Goal: Book appointment/travel/reservation

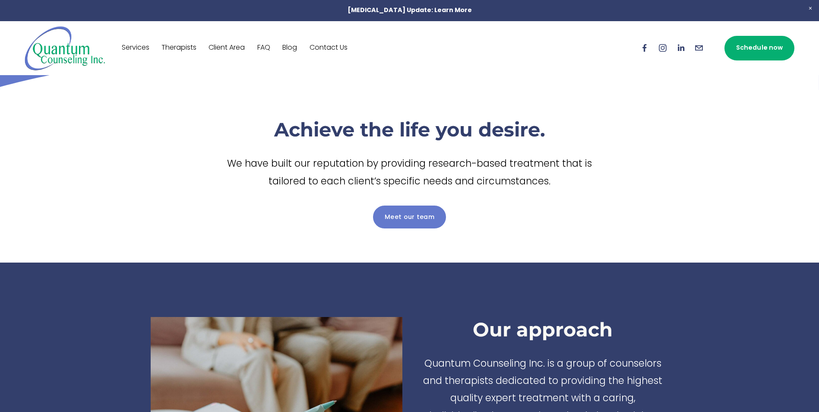
scroll to position [43, 0]
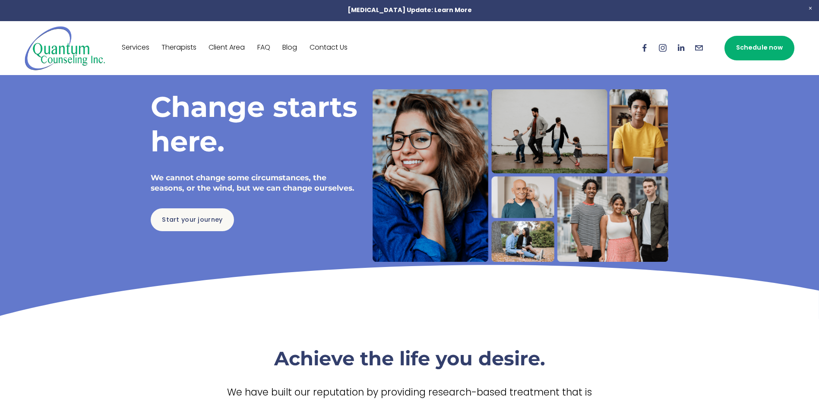
click at [266, 49] on div at bounding box center [409, 202] width 819 height 405
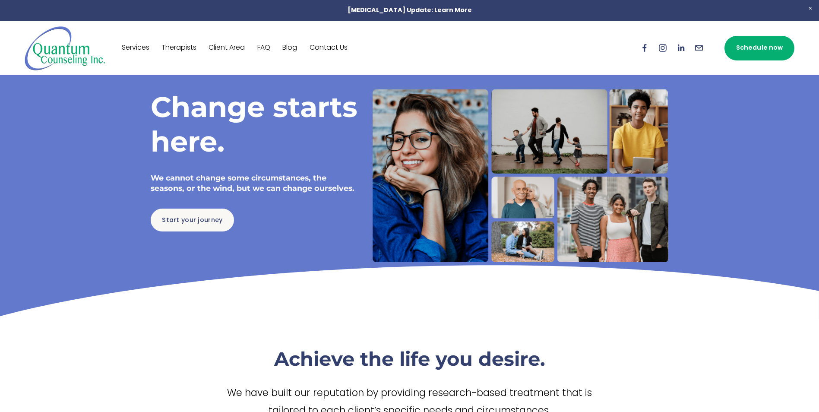
click at [264, 45] on link "FAQ" at bounding box center [263, 48] width 13 height 14
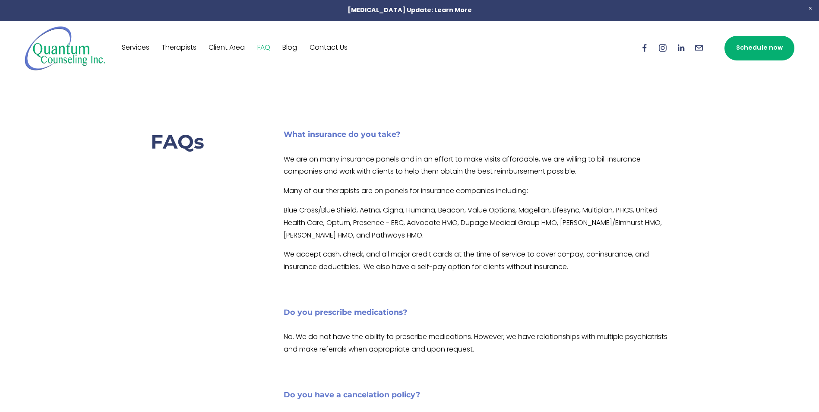
click at [770, 49] on link "Schedule now" at bounding box center [759, 48] width 70 height 25
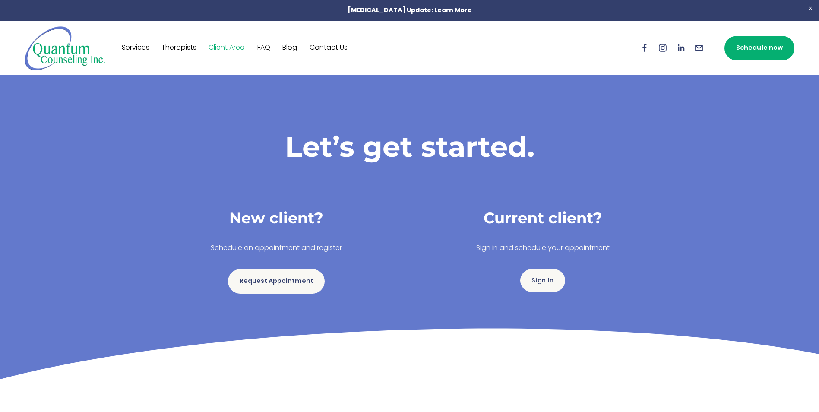
click at [266, 50] on link "FAQ" at bounding box center [263, 48] width 13 height 14
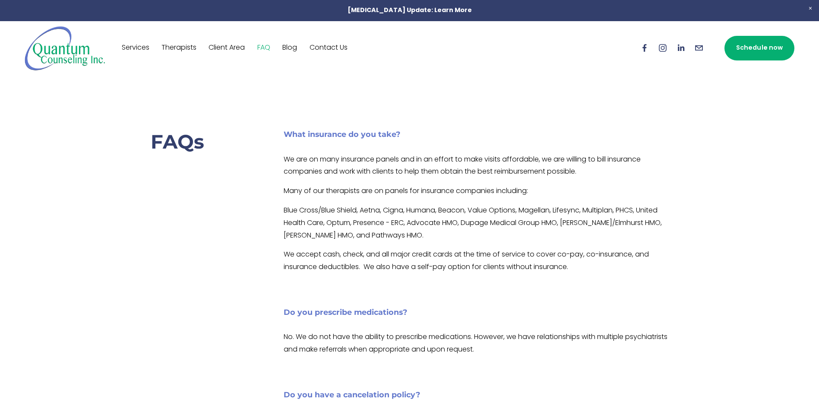
click at [187, 44] on link "Therapists" at bounding box center [178, 48] width 35 height 14
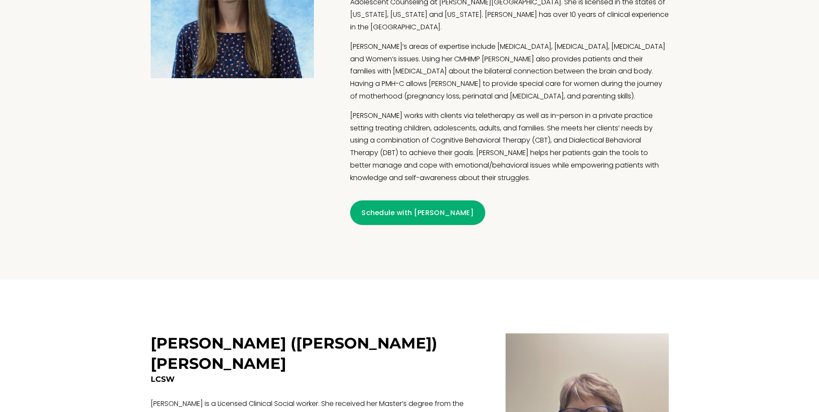
scroll to position [1251, 0]
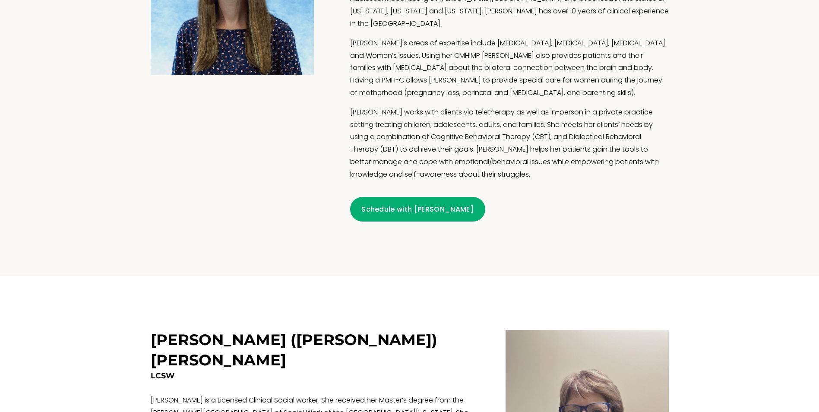
click at [404, 204] on link "Schedule with [PERSON_NAME]" at bounding box center [417, 209] width 135 height 25
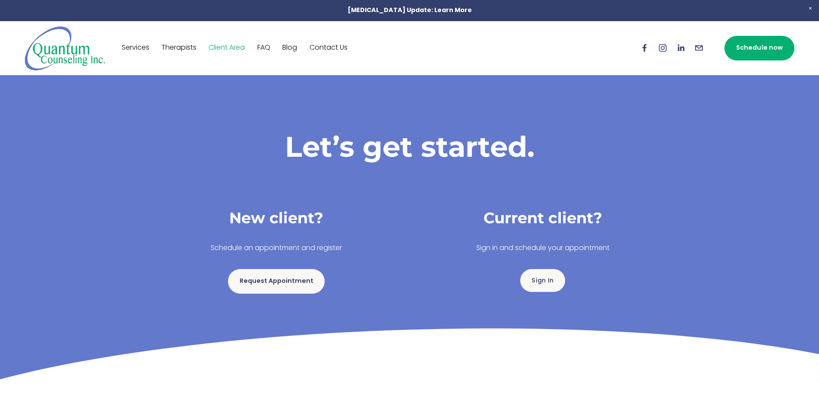
click at [272, 285] on link "Request Appointment" at bounding box center [276, 281] width 97 height 25
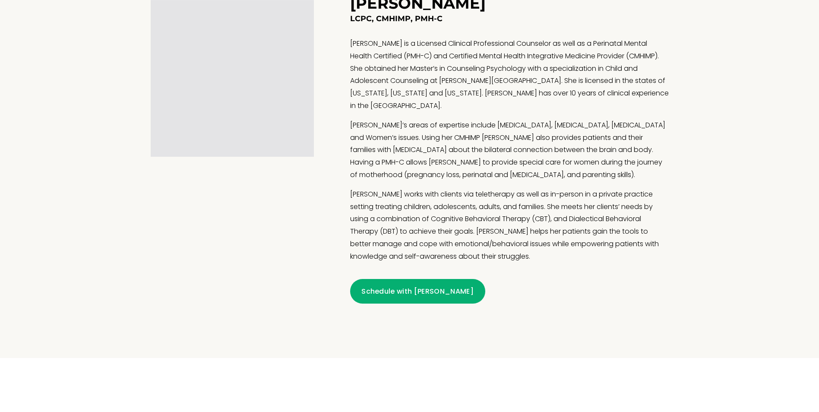
scroll to position [1173, 0]
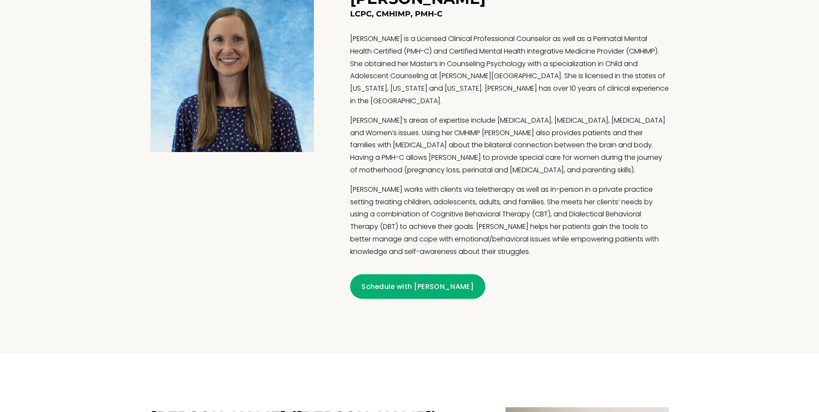
click at [379, 278] on link "Schedule with Marie" at bounding box center [417, 286] width 135 height 25
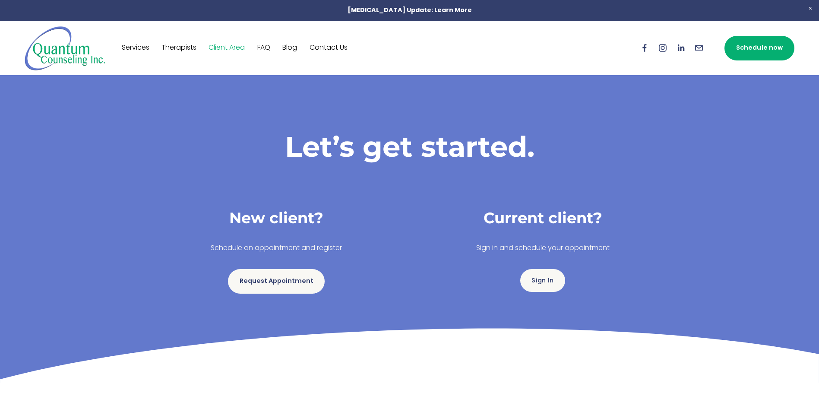
click at [293, 281] on link "Request Appointment" at bounding box center [276, 281] width 97 height 25
click at [284, 282] on link "Request Appointment" at bounding box center [276, 281] width 97 height 25
click at [273, 276] on link "Request Appointment" at bounding box center [276, 281] width 97 height 25
click at [278, 280] on link "Request Appointment" at bounding box center [276, 281] width 97 height 25
click at [180, 49] on link "Therapists" at bounding box center [178, 48] width 35 height 14
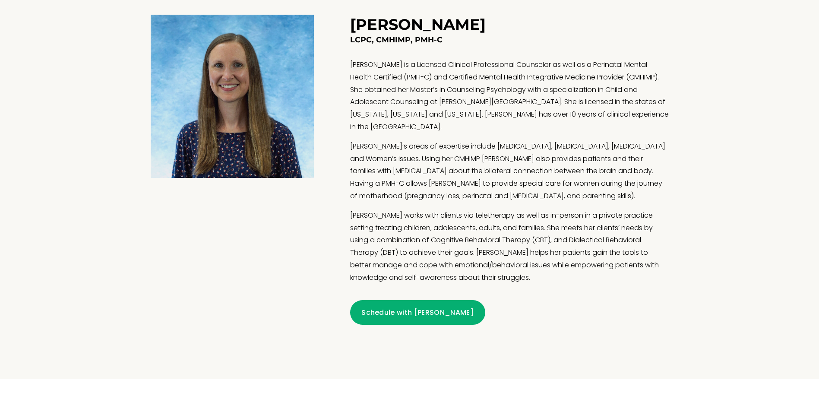
scroll to position [1165, 0]
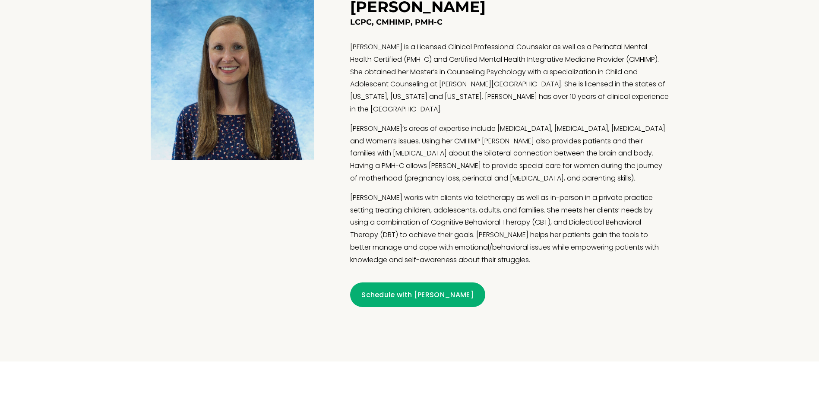
click at [395, 286] on link "Schedule with [PERSON_NAME]" at bounding box center [417, 294] width 135 height 25
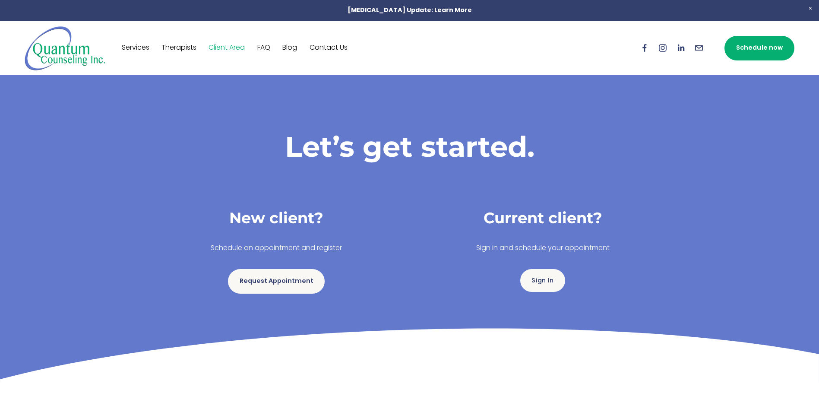
click at [252, 283] on link "Request Appointment" at bounding box center [276, 281] width 97 height 25
click at [176, 46] on link "Therapists" at bounding box center [178, 48] width 35 height 14
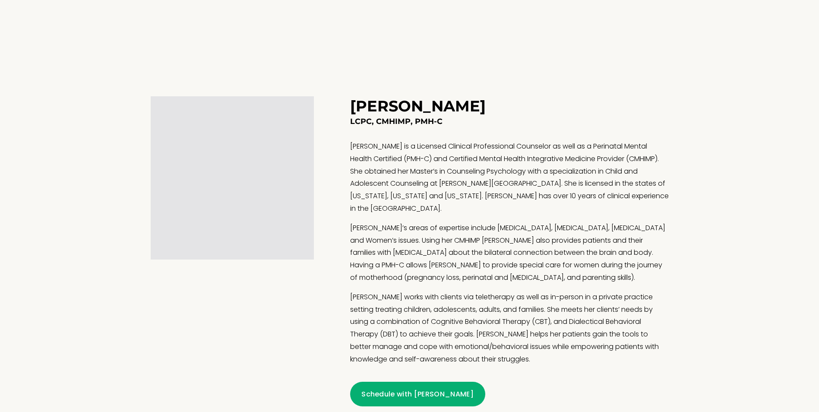
scroll to position [1122, 0]
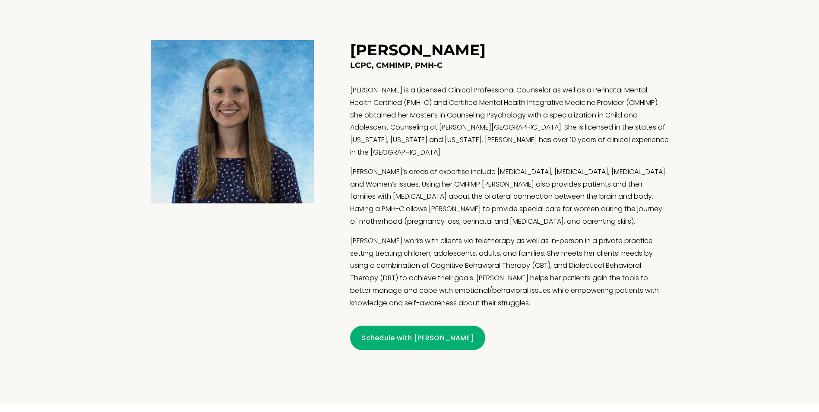
click at [387, 331] on link "Schedule with Marie" at bounding box center [417, 337] width 135 height 25
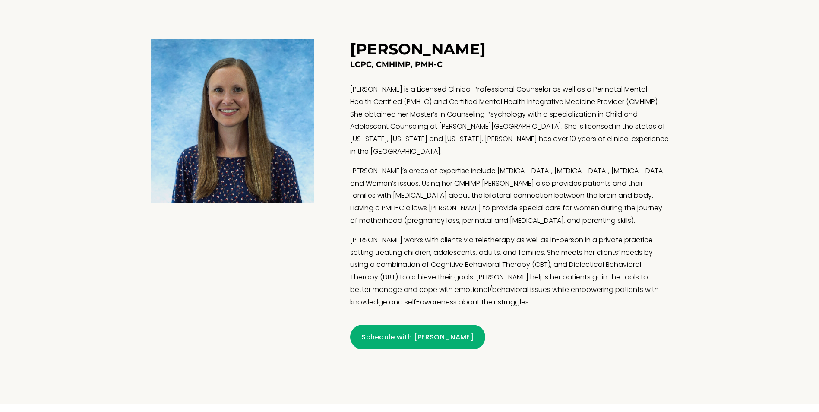
scroll to position [1120, 0]
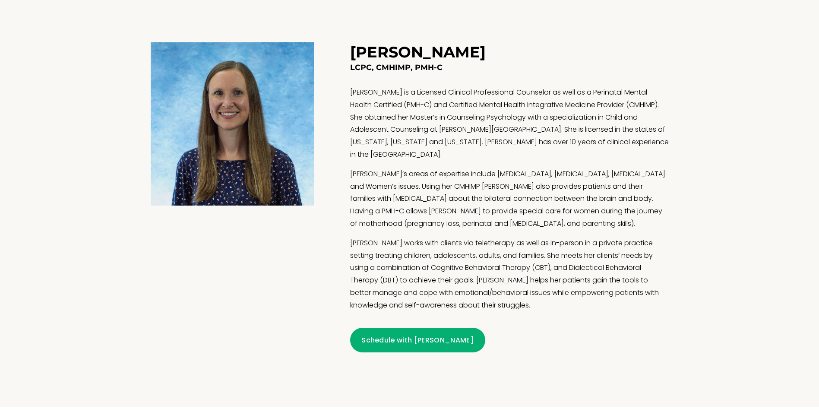
click at [410, 328] on link "Schedule with Marie" at bounding box center [417, 340] width 135 height 25
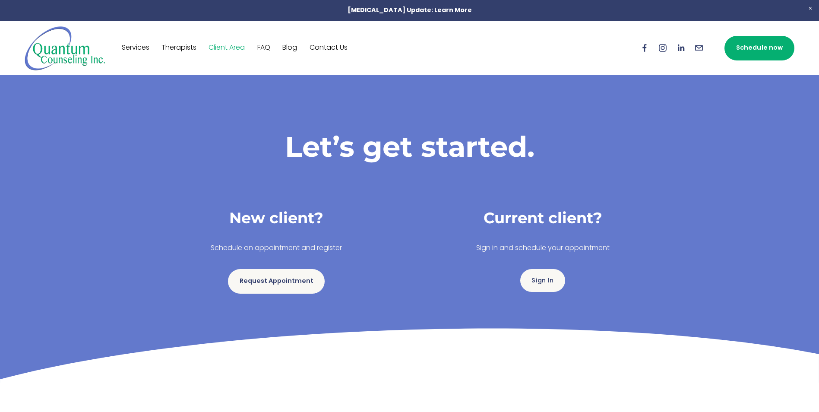
click at [277, 286] on link "Request Appointment" at bounding box center [276, 281] width 97 height 25
click at [292, 283] on link "Request Appointment" at bounding box center [276, 281] width 97 height 25
click at [543, 282] on link "Sign In" at bounding box center [542, 280] width 45 height 23
click at [749, 49] on link "Schedule now" at bounding box center [759, 48] width 70 height 25
click at [292, 279] on link "Request Appointment" at bounding box center [276, 281] width 97 height 25
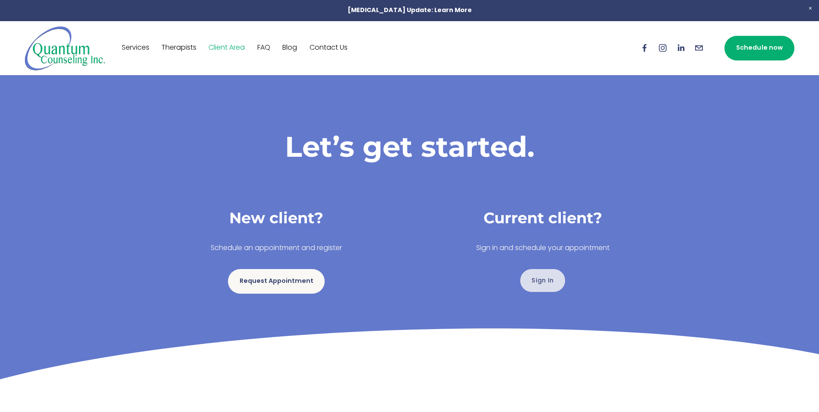
click at [549, 280] on link "Sign In" at bounding box center [542, 280] width 45 height 23
